Goal: Contribute content: Add original content to the website for others to see

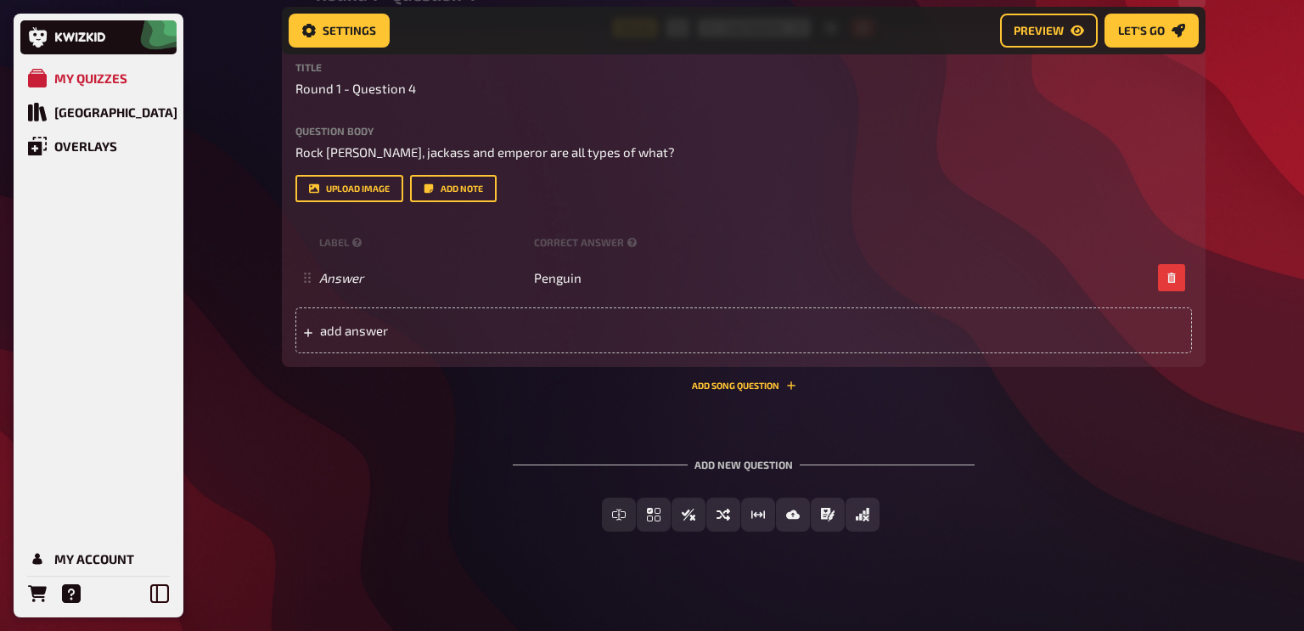
scroll to position [1714, 0]
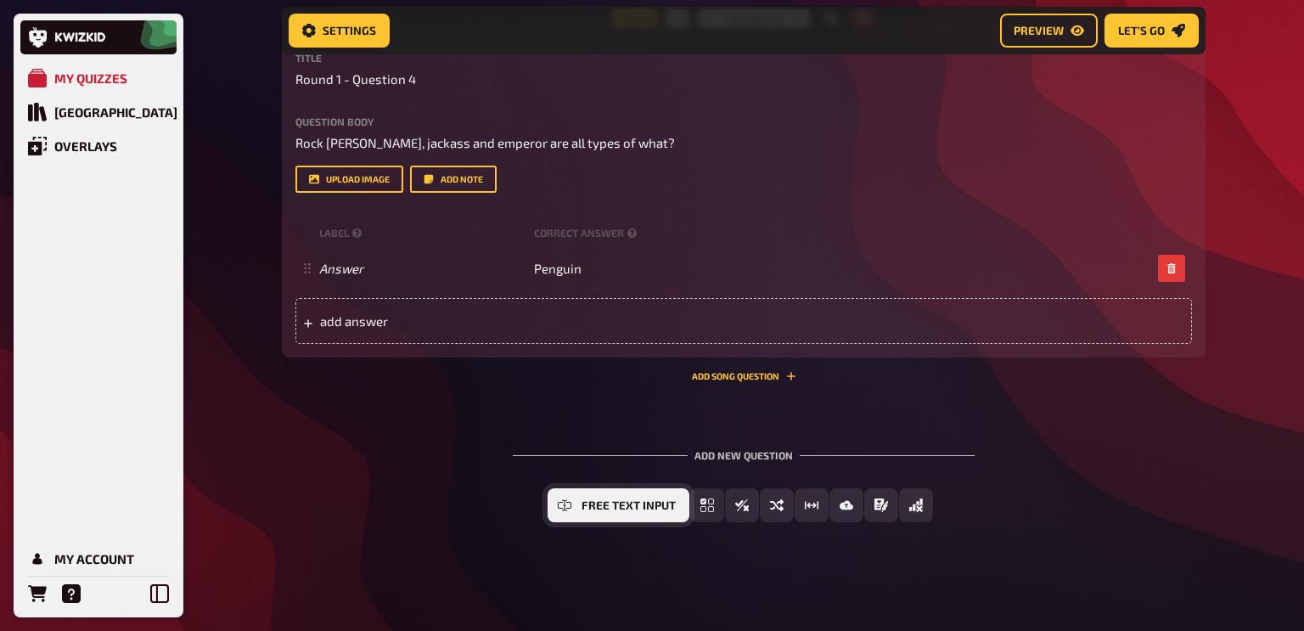
click at [615, 503] on span "Free Text Input" at bounding box center [629, 506] width 94 height 12
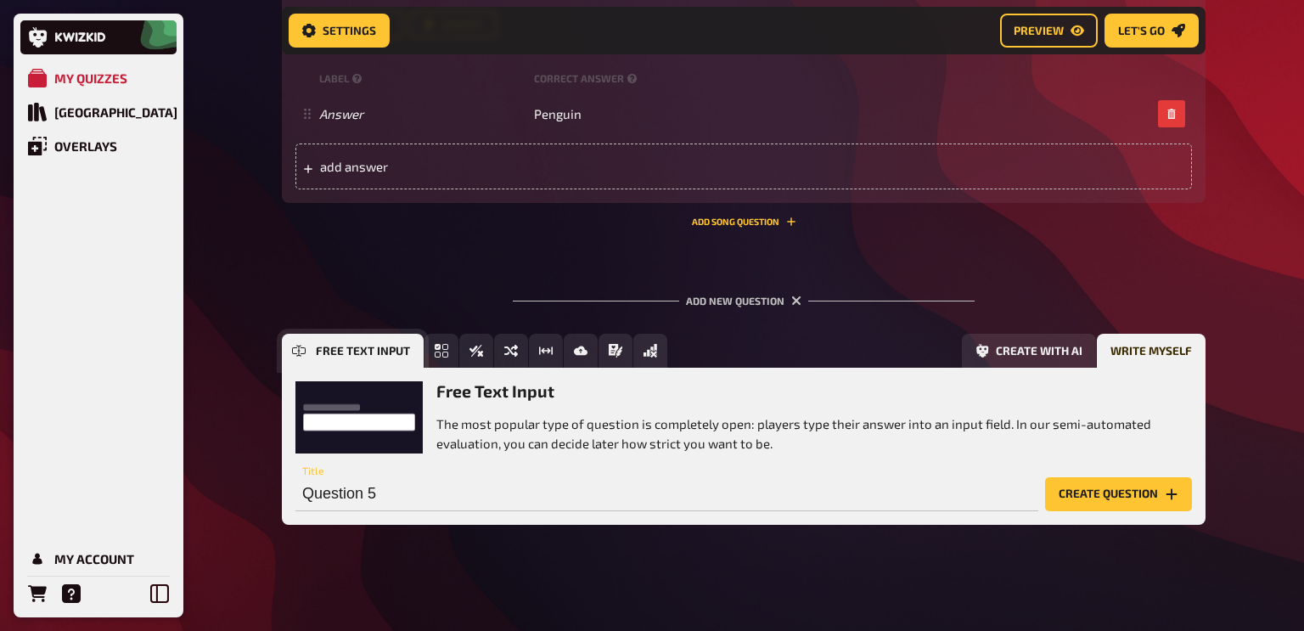
scroll to position [1871, 0]
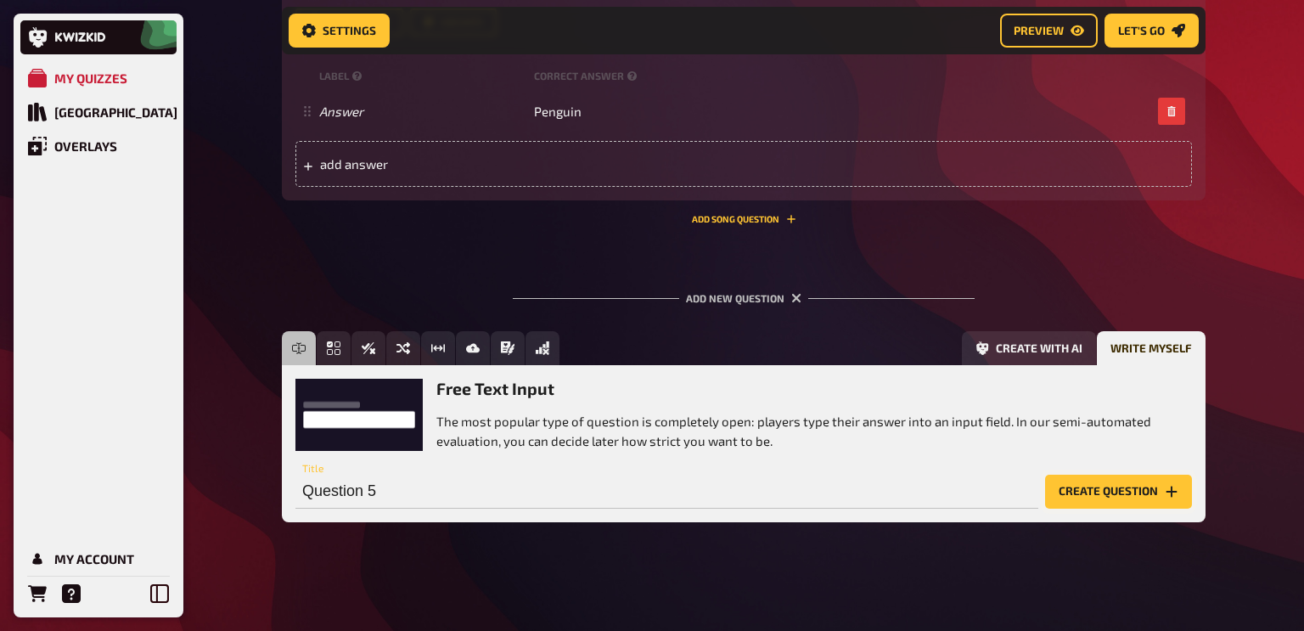
click at [1071, 492] on button "Create question" at bounding box center [1118, 492] width 147 height 34
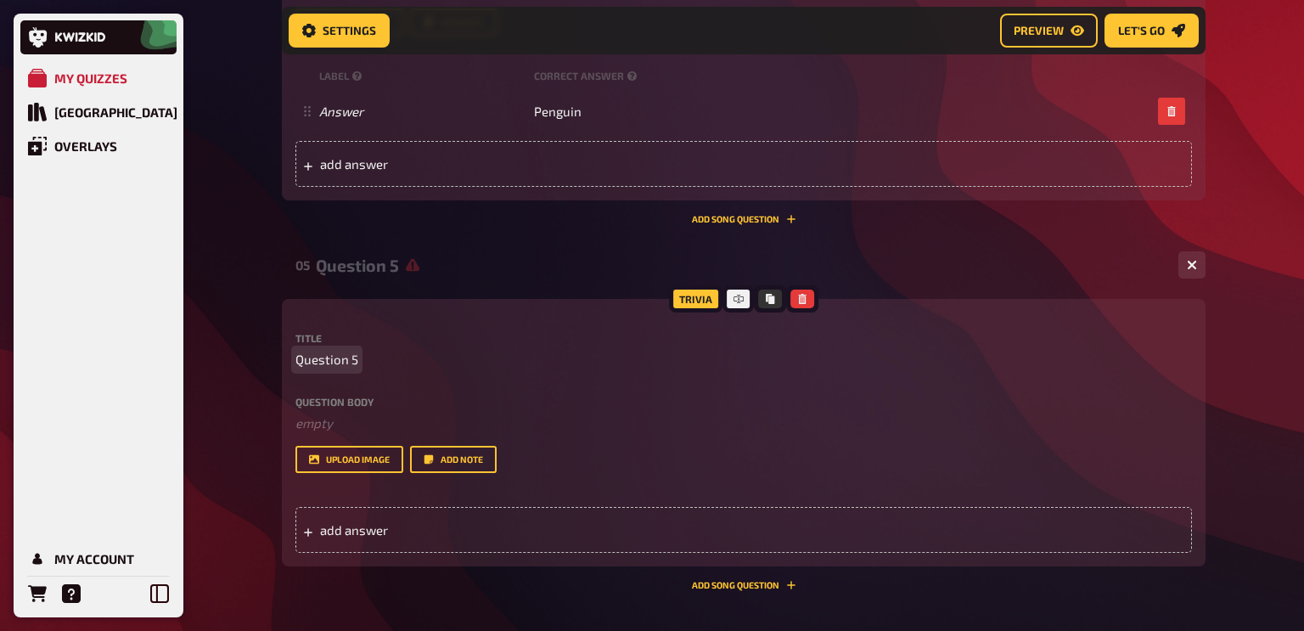
click at [326, 366] on span "Question 5" at bounding box center [326, 360] width 63 height 20
click at [301, 363] on span "Question 5" at bounding box center [326, 360] width 63 height 20
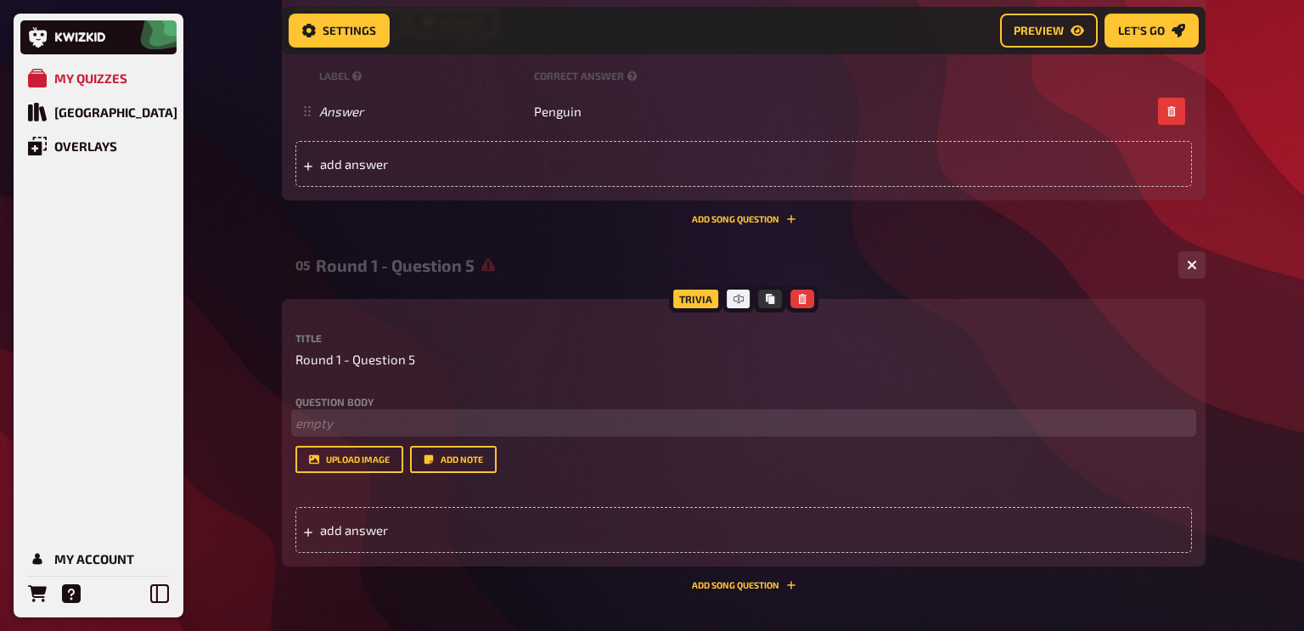
click at [315, 418] on p "﻿ empty" at bounding box center [743, 423] width 897 height 20
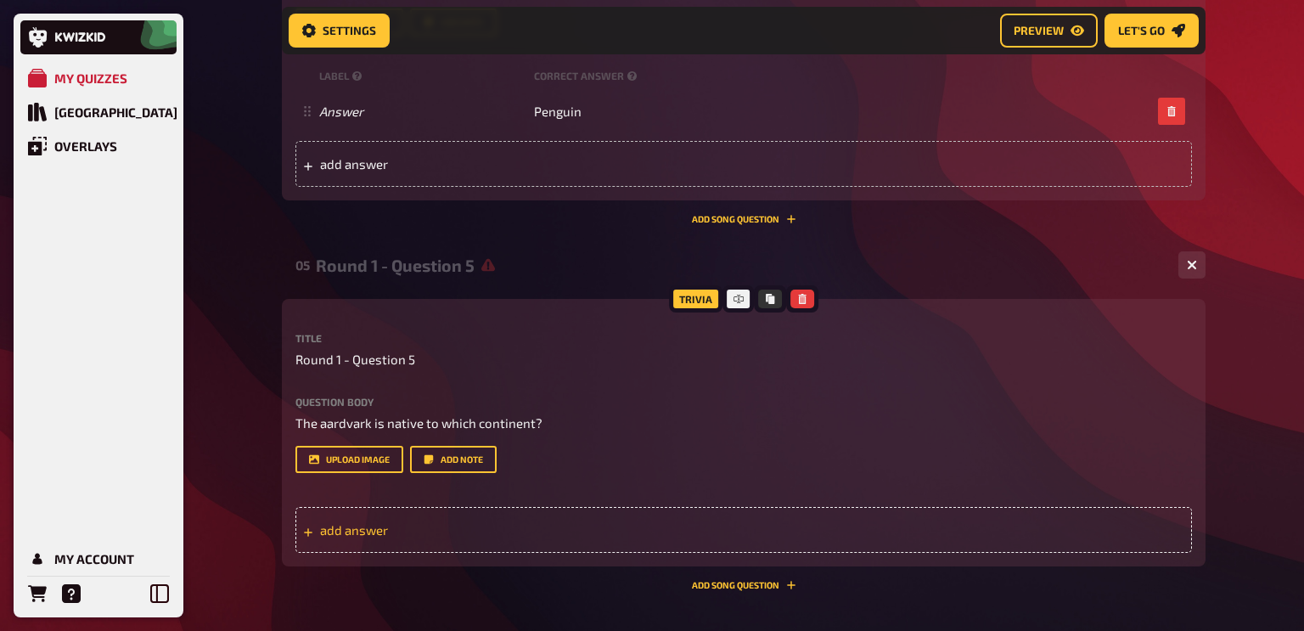
click at [447, 532] on span "add answer" at bounding box center [452, 529] width 264 height 15
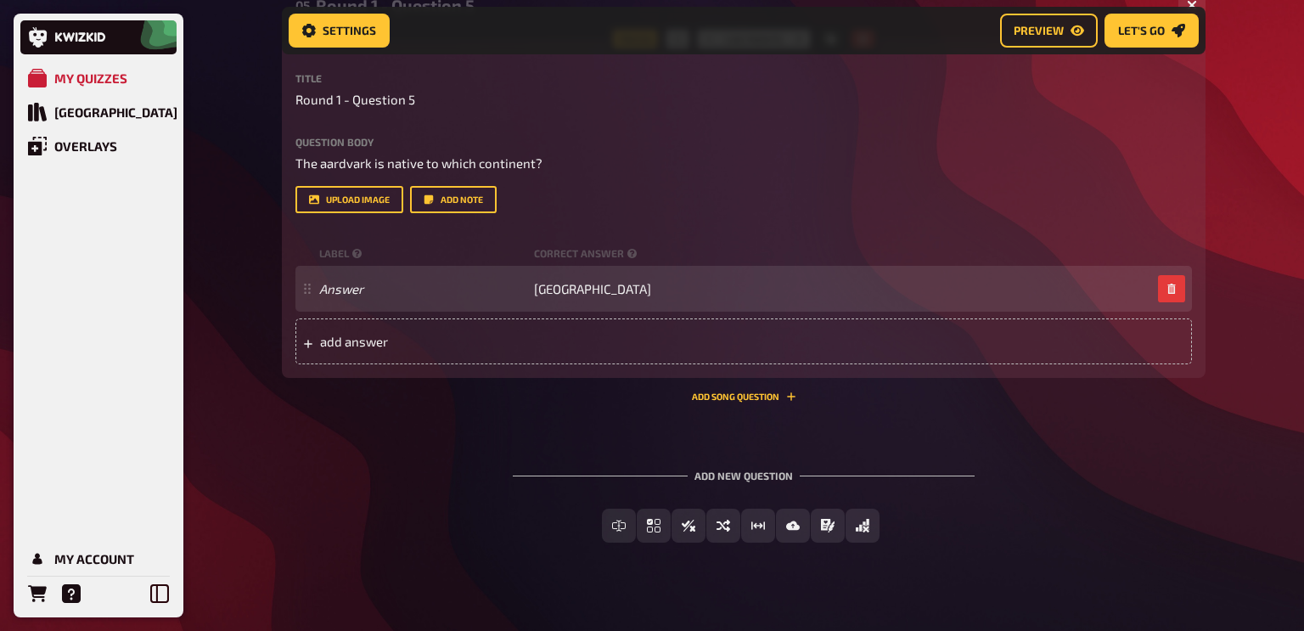
scroll to position [2152, 0]
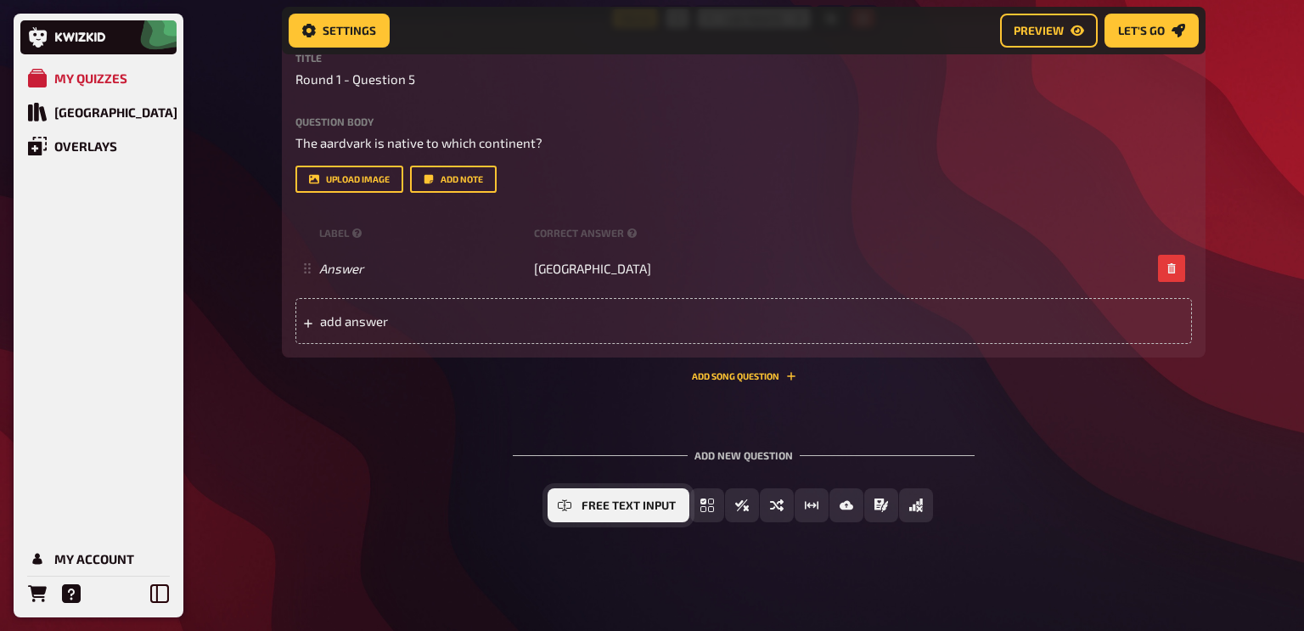
click at [609, 507] on span "Free Text Input" at bounding box center [629, 506] width 94 height 12
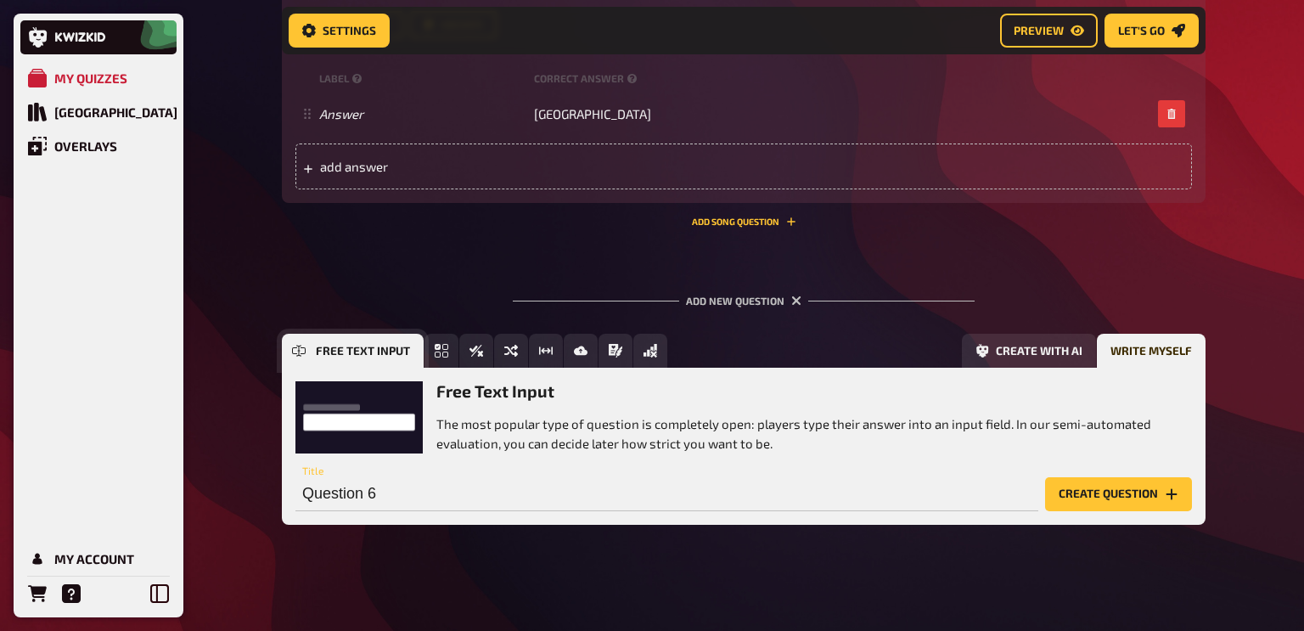
scroll to position [2309, 0]
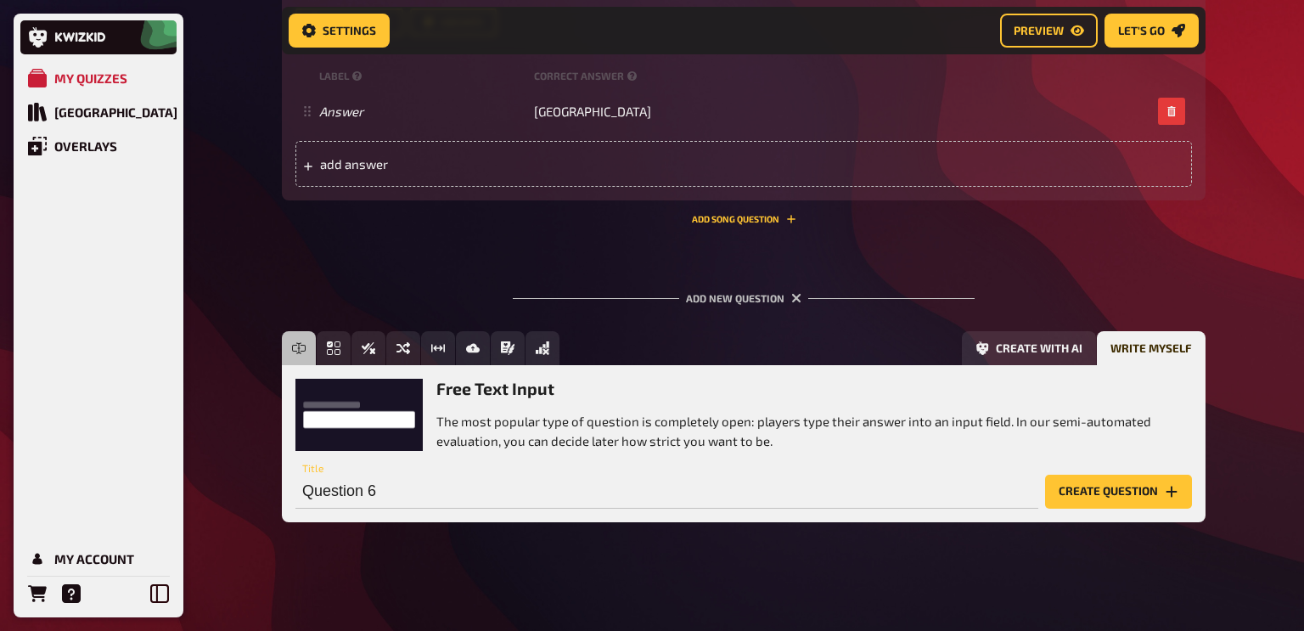
click at [1000, 311] on div "Add new question Free Text Input Multiple Choice True / False Sorting Question …" at bounding box center [744, 407] width 924 height 284
click at [792, 297] on icon "button" at bounding box center [796, 298] width 10 height 10
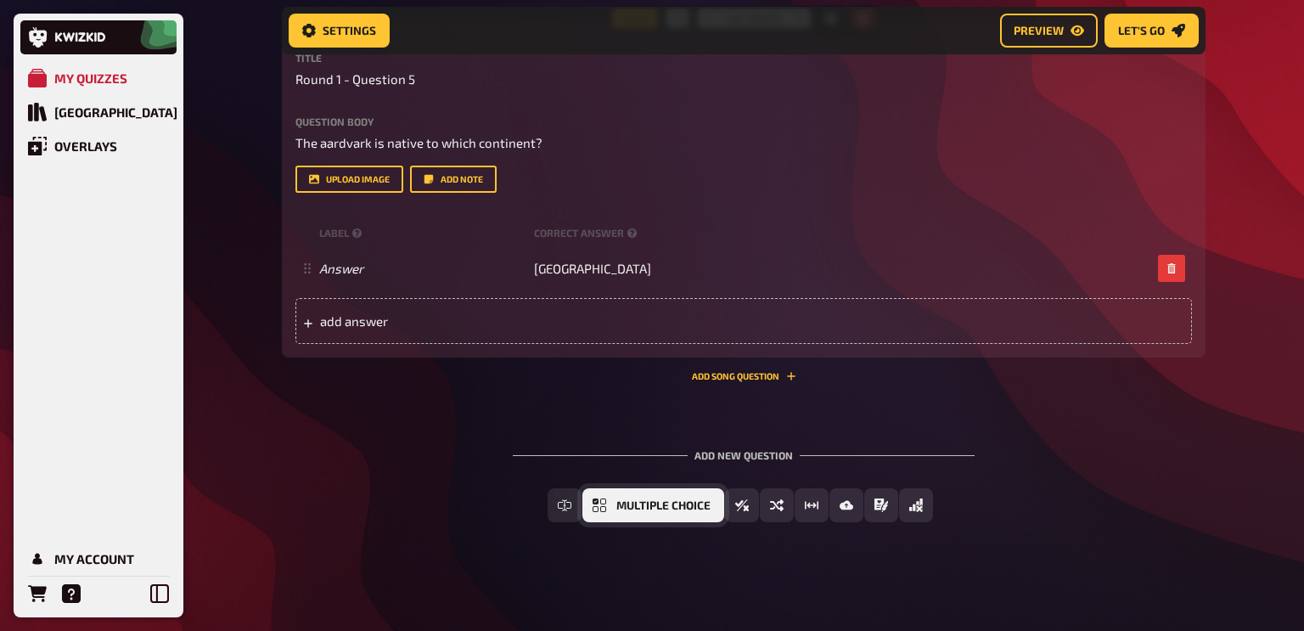
click at [695, 508] on span "Multiple Choice" at bounding box center [663, 506] width 94 height 12
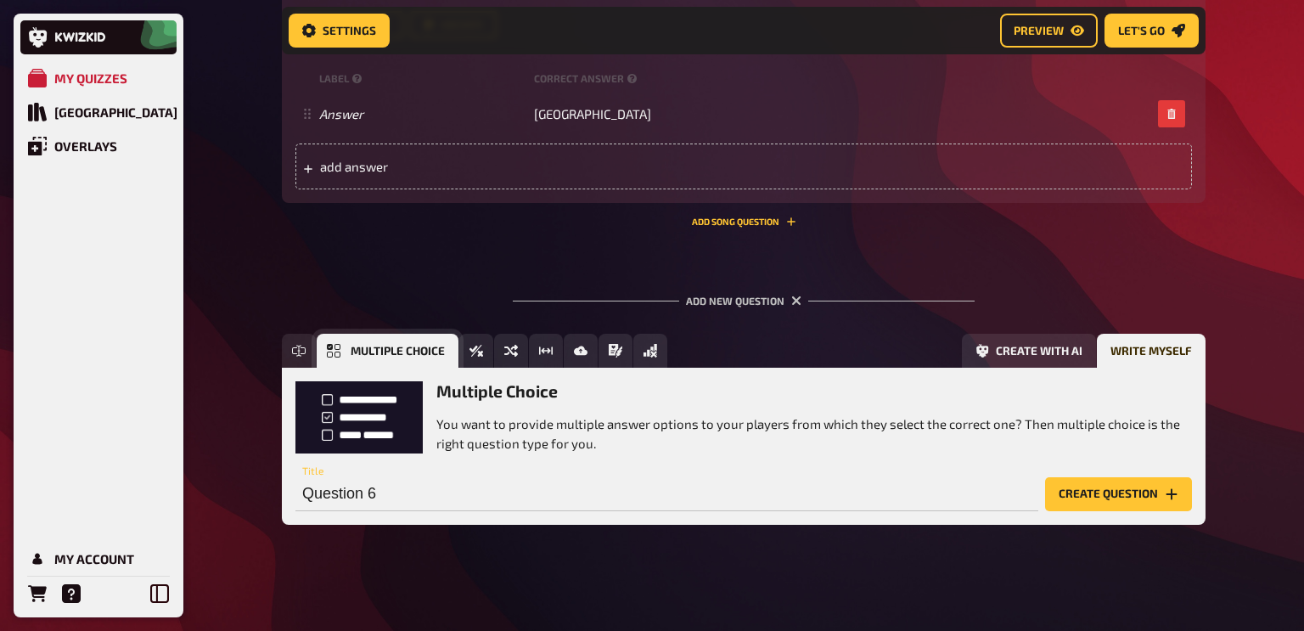
scroll to position [2309, 0]
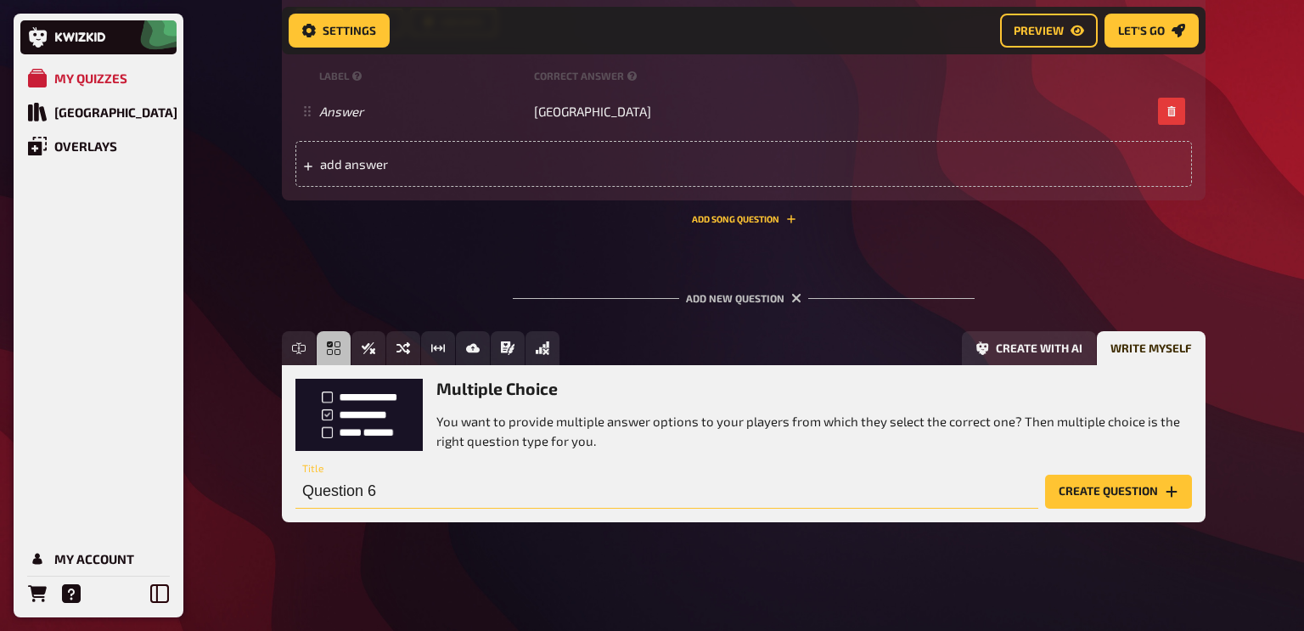
click at [305, 489] on input "Question 6" at bounding box center [666, 492] width 743 height 34
type input "Round 1 - Question 6"
click at [1060, 493] on button "Create question" at bounding box center [1118, 492] width 147 height 34
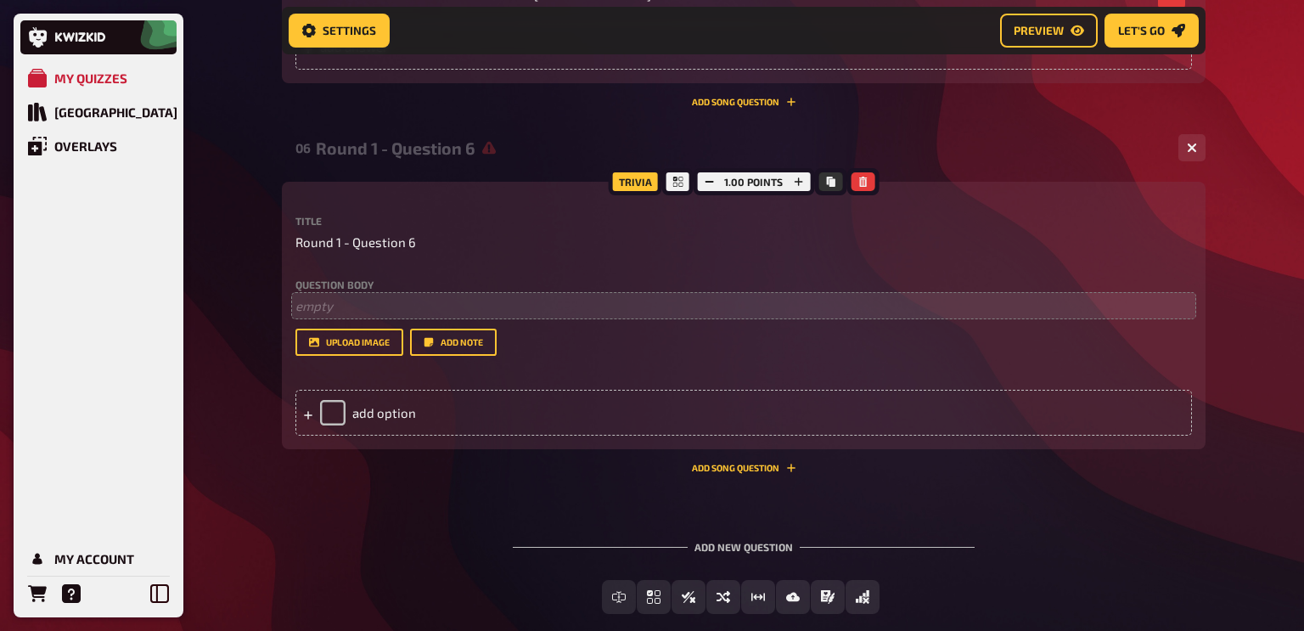
scroll to position [2427, 0]
click at [323, 310] on p "﻿ empty" at bounding box center [743, 305] width 897 height 20
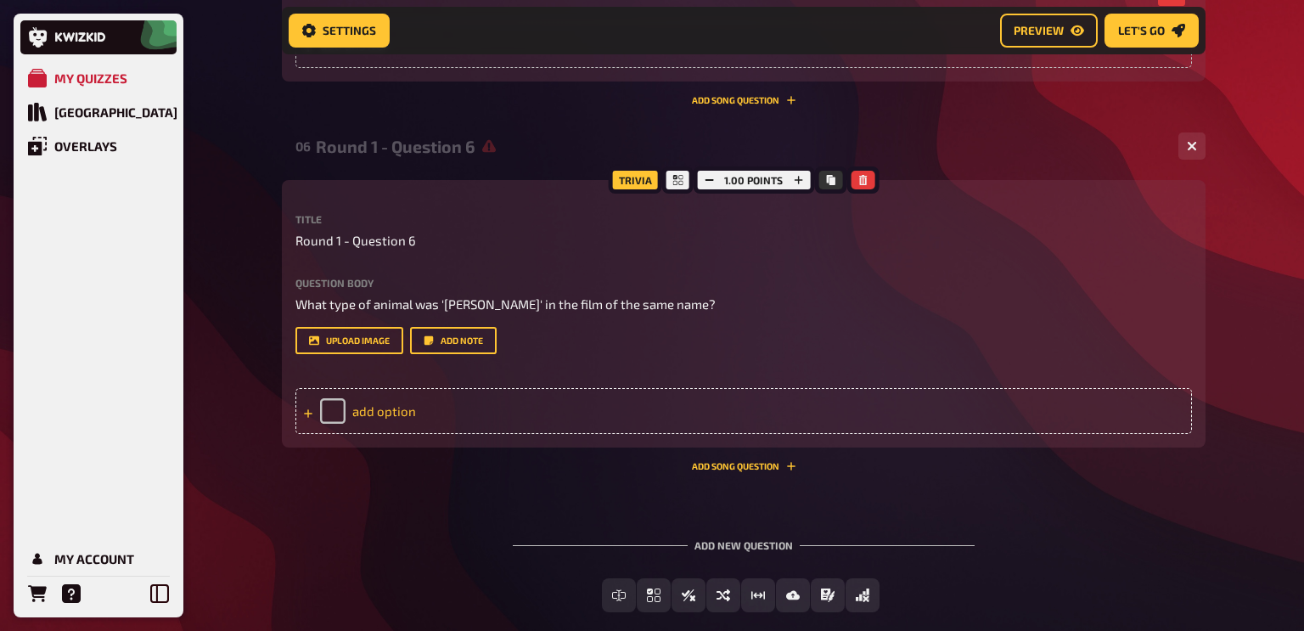
click at [381, 419] on div "add option" at bounding box center [743, 411] width 897 height 46
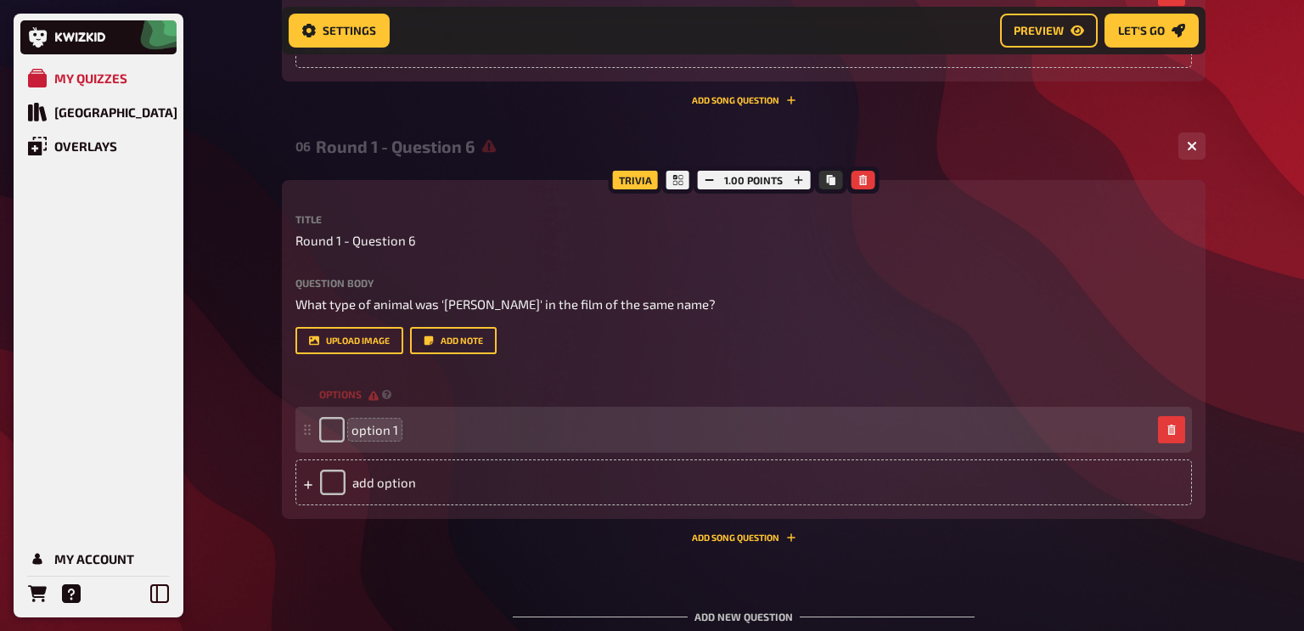
click at [375, 435] on span "option 1" at bounding box center [375, 429] width 47 height 15
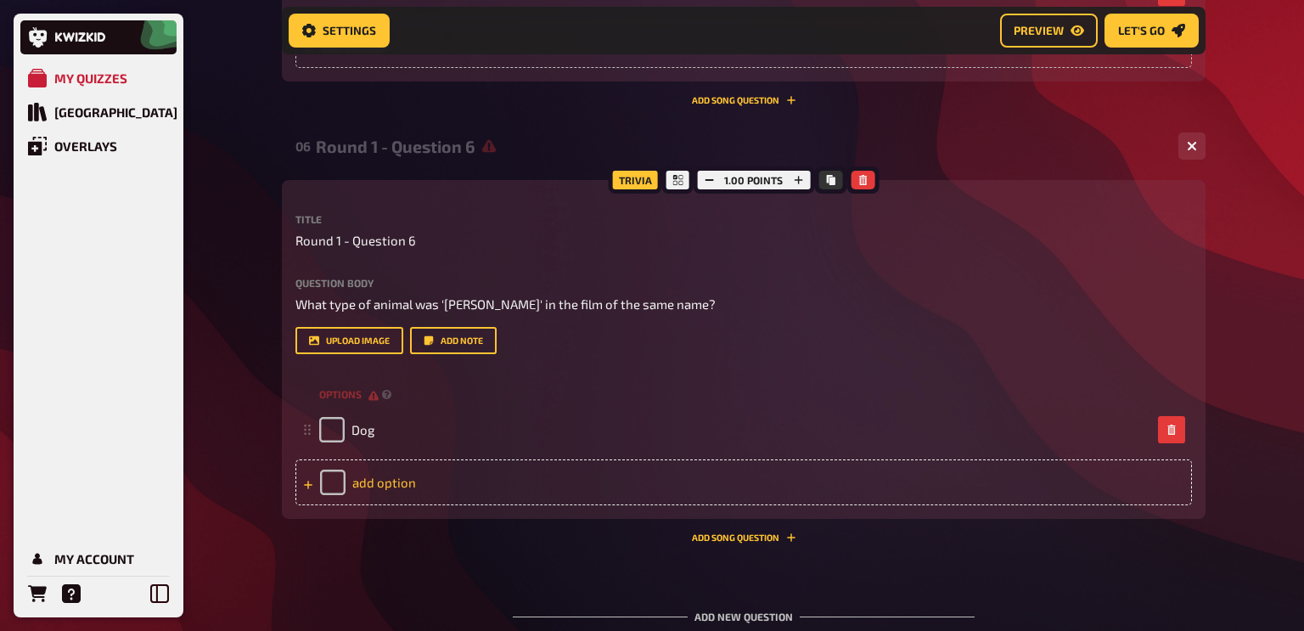
click at [380, 484] on div "add option" at bounding box center [743, 482] width 897 height 46
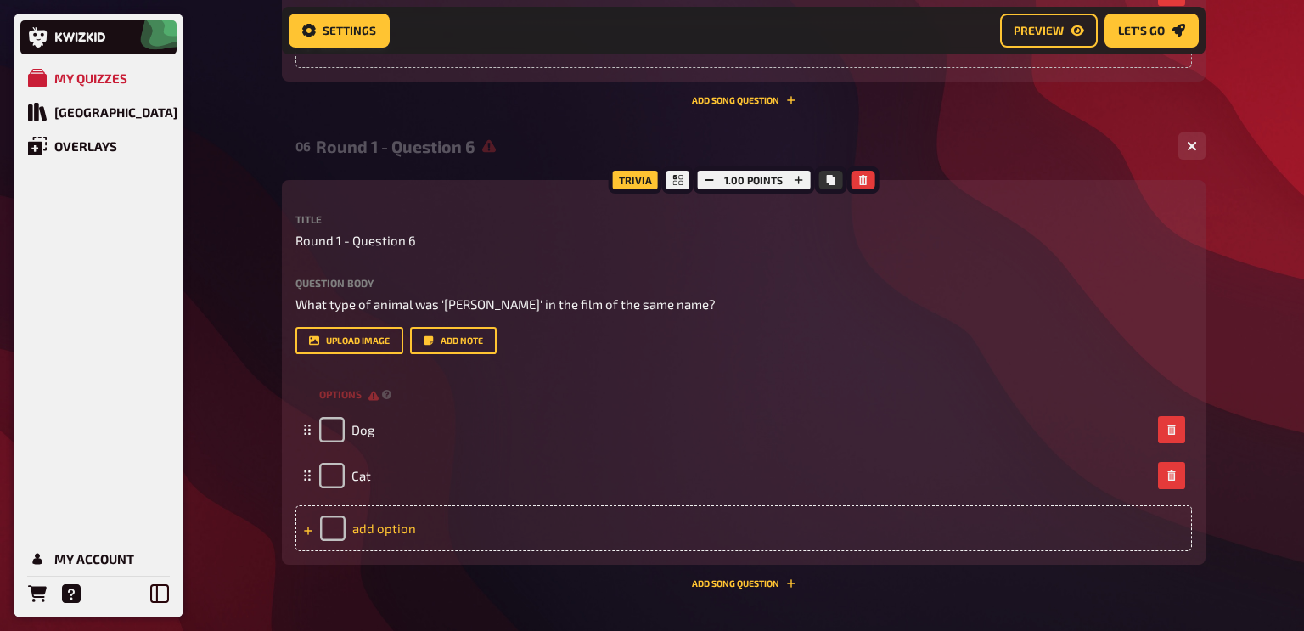
click at [385, 525] on div "add option" at bounding box center [743, 528] width 897 height 46
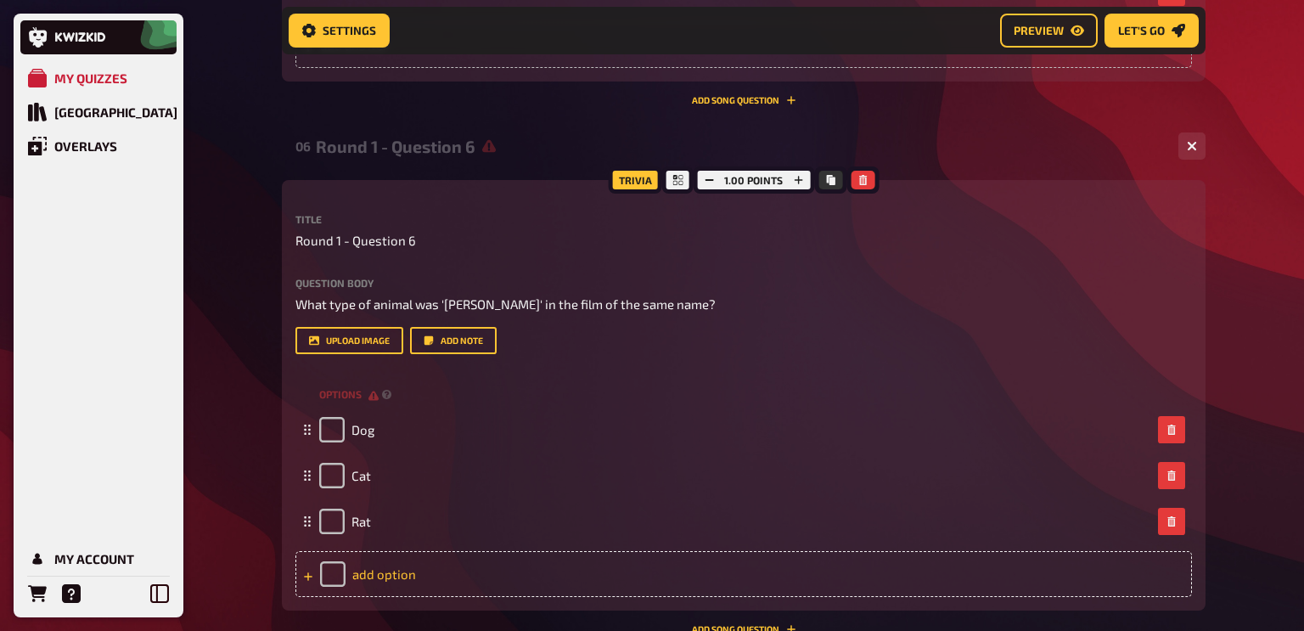
click at [363, 577] on div "add option" at bounding box center [743, 574] width 897 height 46
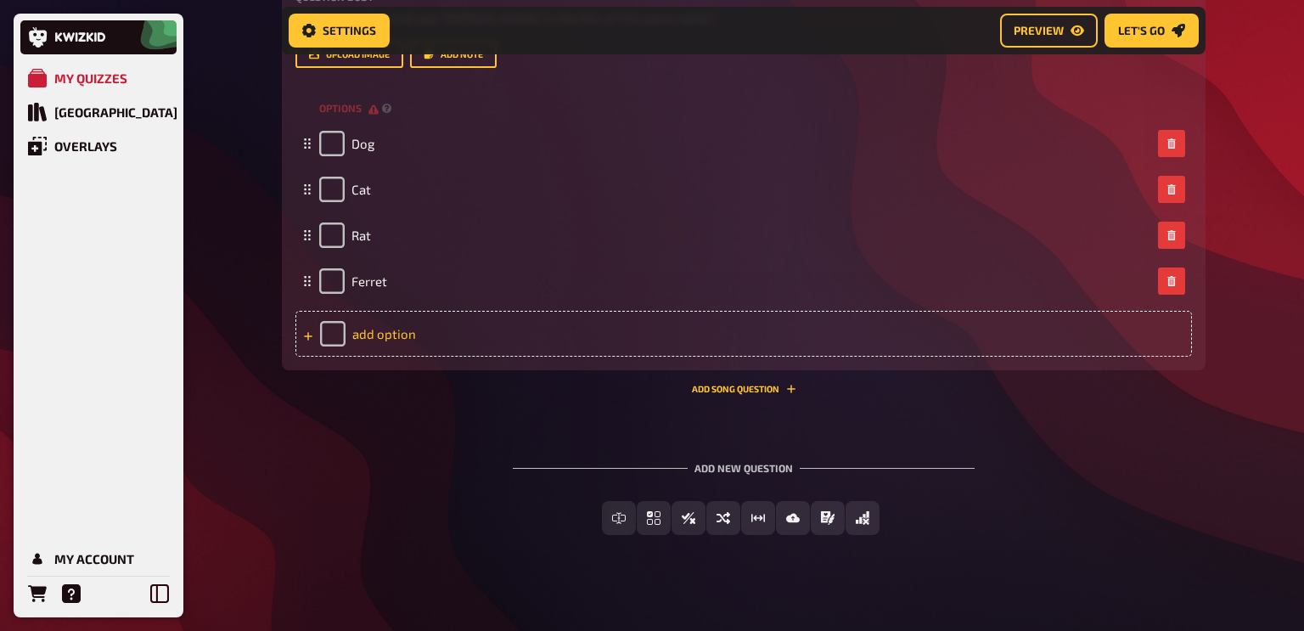
scroll to position [2726, 0]
